Goal: Find specific page/section: Find specific page/section

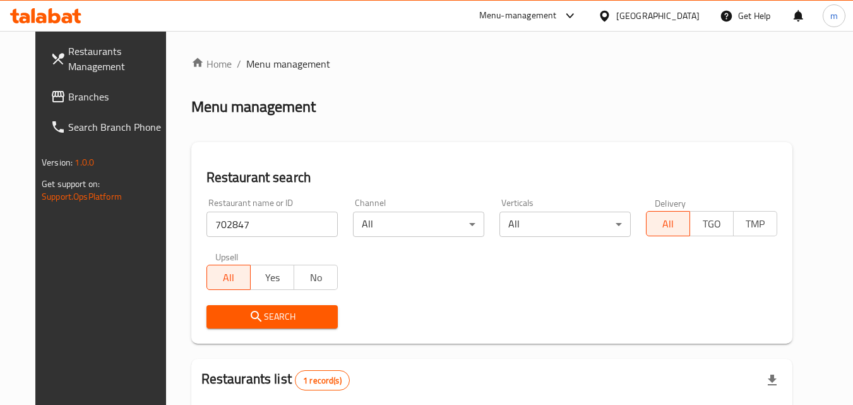
click at [70, 95] on span "Branches" at bounding box center [118, 96] width 100 height 15
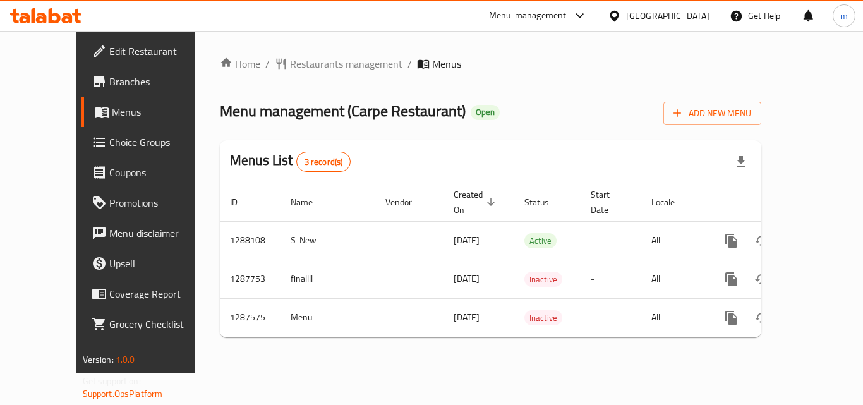
click at [66, 17] on icon at bounding box center [67, 18] width 11 height 11
